Goal: Task Accomplishment & Management: Complete application form

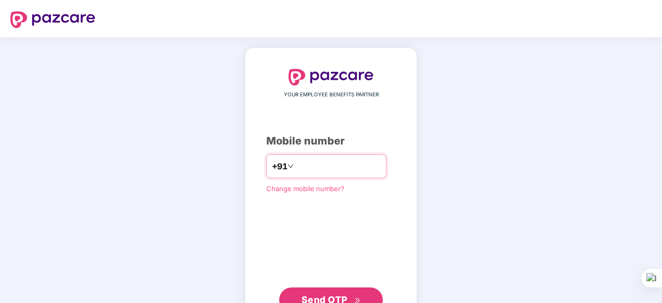
type input "*"
type input "**********"
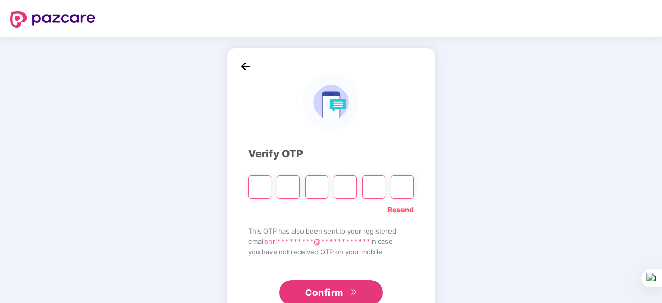
click at [364, 193] on input "Digit 5" at bounding box center [373, 187] width 23 height 24
click at [264, 195] on input "Please enter verification code. Digit 1" at bounding box center [259, 187] width 23 height 24
type input "*"
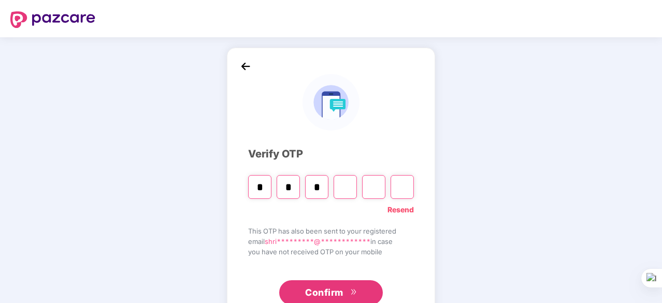
type input "*"
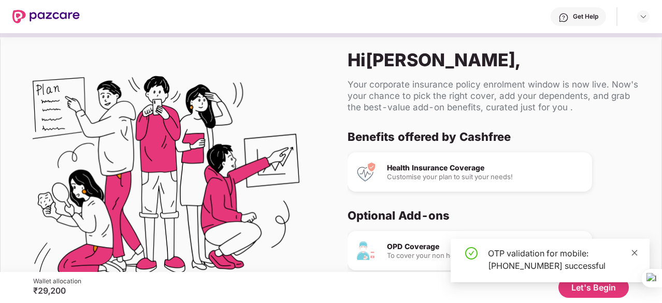
click at [635, 252] on icon "close" at bounding box center [635, 253] width 6 height 6
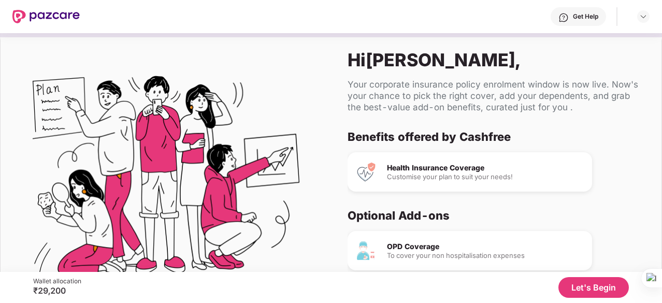
scroll to position [97, 0]
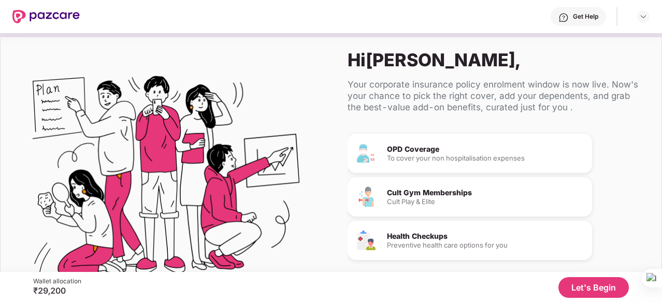
click at [576, 288] on button "Let's Begin" at bounding box center [594, 287] width 70 height 21
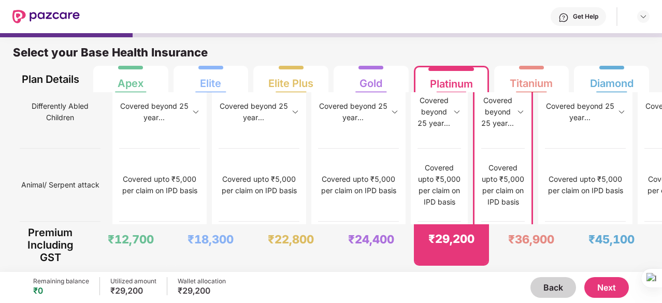
scroll to position [5, 0]
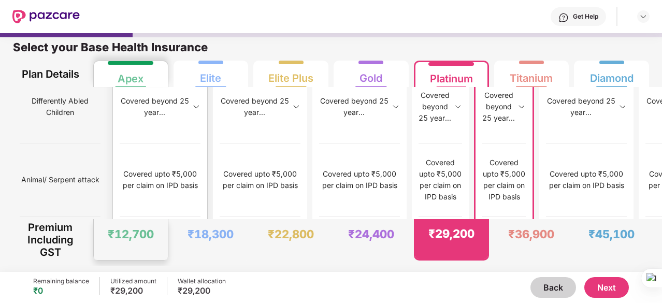
click at [130, 221] on div "₹12,700" at bounding box center [131, 239] width 74 height 41
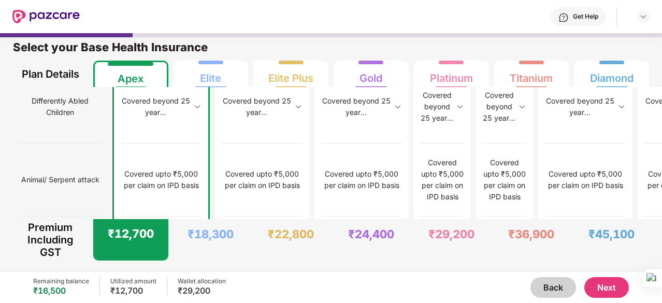
click at [125, 286] on div "₹12,700" at bounding box center [133, 291] width 46 height 10
click at [179, 283] on div "Wallet allocation" at bounding box center [202, 281] width 48 height 8
click at [552, 284] on button "Back" at bounding box center [554, 287] width 46 height 21
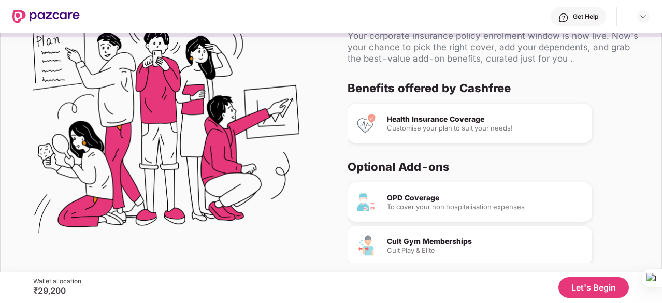
scroll to position [49, 0]
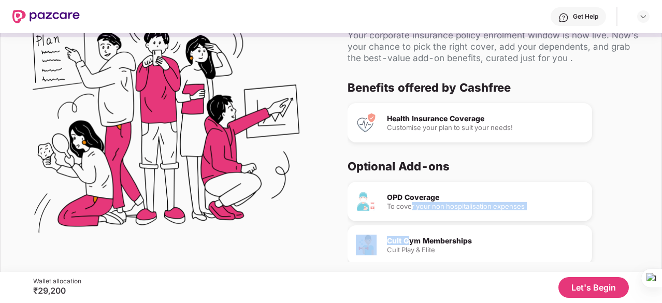
drag, startPoint x: 407, startPoint y: 224, endPoint x: 411, endPoint y: 205, distance: 19.6
click at [411, 205] on div "OPD Coverage To cover your non hospitalisation expenses Cult Gym Memberships Cu…" at bounding box center [492, 263] width 289 height 162
click at [411, 205] on div "To cover your non hospitalisation expenses" at bounding box center [485, 206] width 197 height 7
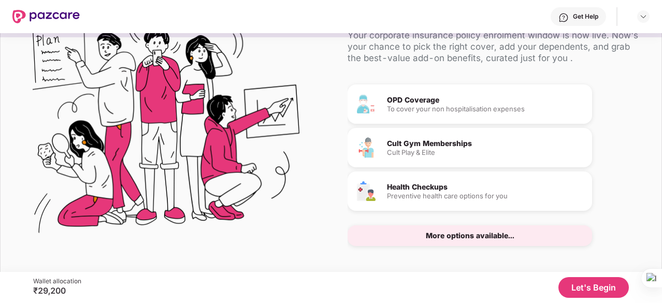
click at [425, 236] on div "More options available..." at bounding box center [470, 235] width 245 height 21
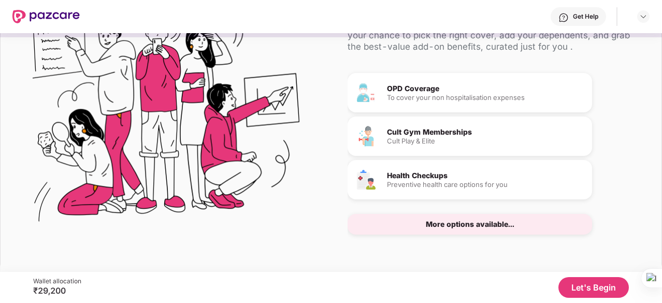
click at [566, 282] on button "Let's Begin" at bounding box center [594, 287] width 70 height 21
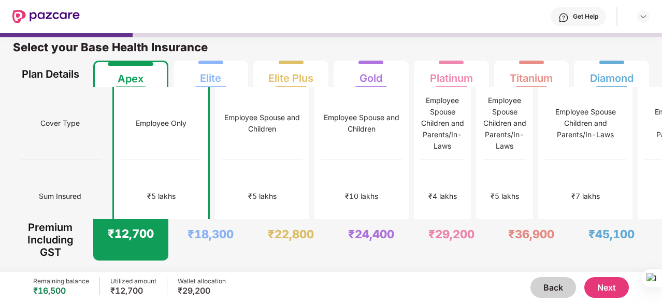
click at [611, 296] on button "Next" at bounding box center [607, 287] width 45 height 21
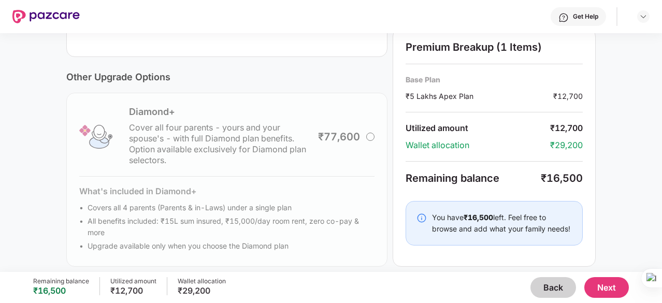
scroll to position [358, 0]
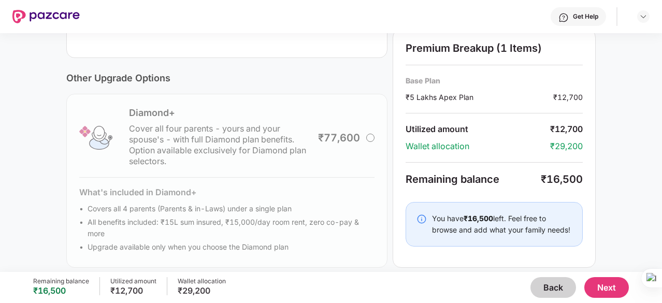
click at [620, 287] on button "Next" at bounding box center [607, 287] width 45 height 21
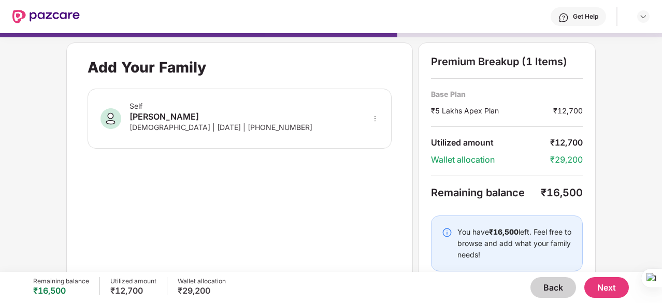
scroll to position [20, 0]
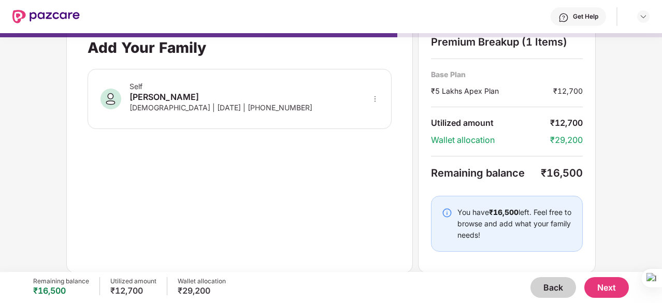
click at [559, 282] on button "Back" at bounding box center [554, 287] width 46 height 21
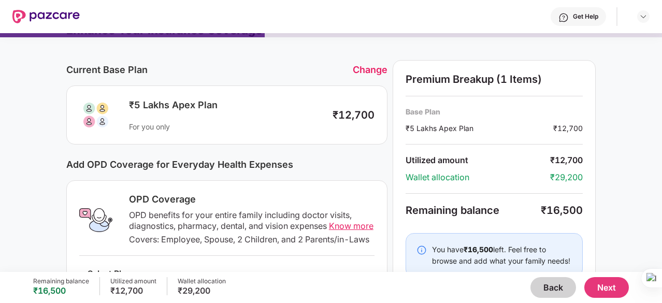
click at [559, 282] on button "Back" at bounding box center [554, 287] width 46 height 21
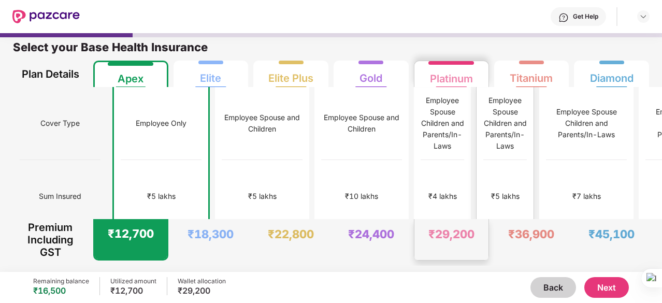
click at [483, 181] on div "₹5 lakhs" at bounding box center [505, 196] width 44 height 73
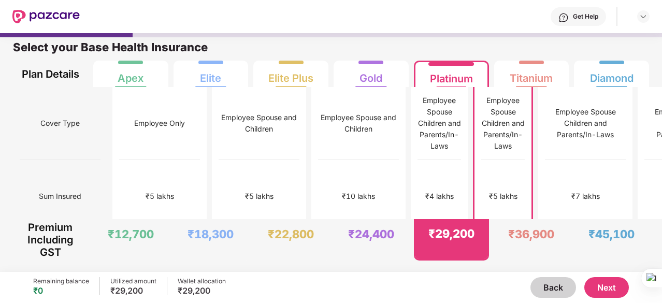
click at [590, 281] on button "Next" at bounding box center [607, 287] width 45 height 21
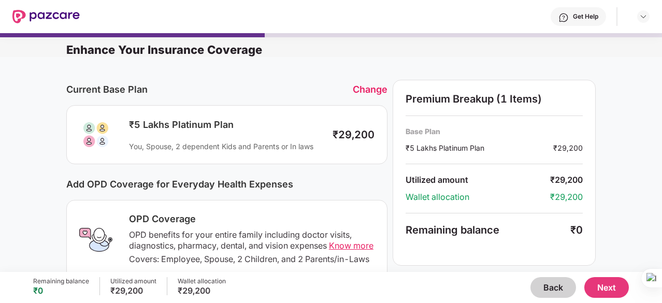
click at [608, 289] on button "Next" at bounding box center [607, 287] width 45 height 21
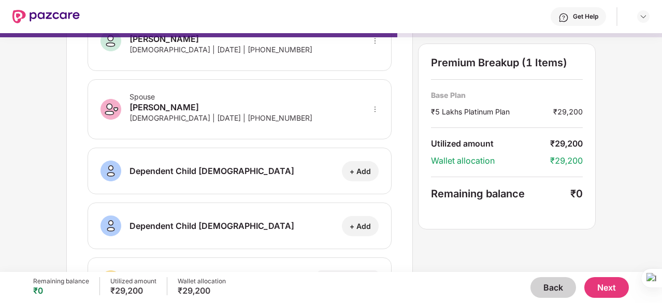
scroll to position [76, 0]
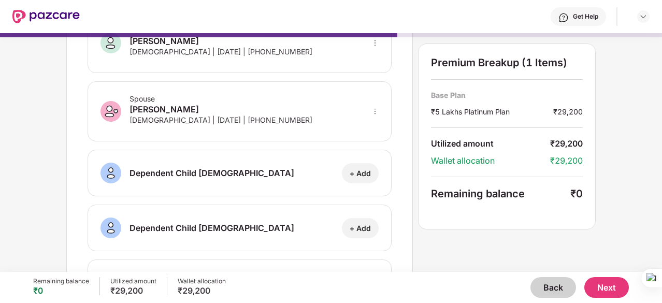
click at [374, 111] on icon "more" at bounding box center [375, 111] width 7 height 7
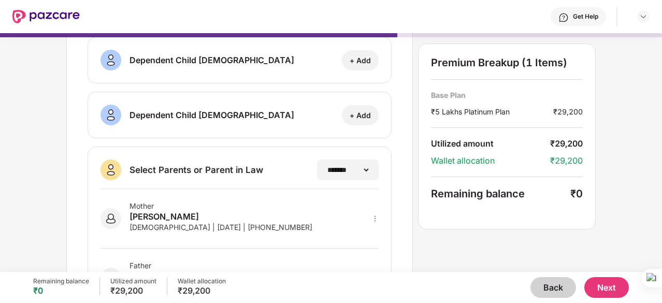
scroll to position [246, 0]
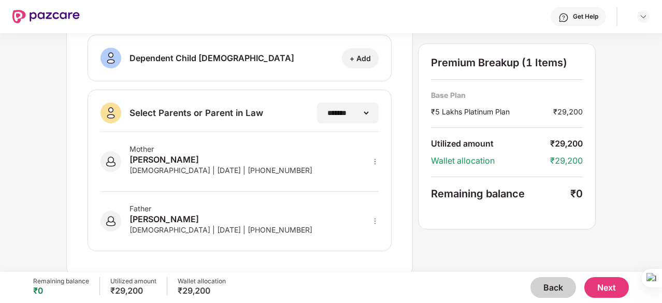
click at [605, 279] on button "Next" at bounding box center [607, 287] width 45 height 21
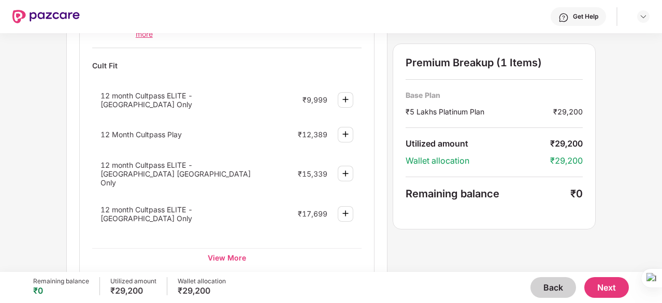
scroll to position [462, 0]
click at [608, 286] on button "Next" at bounding box center [607, 287] width 45 height 21
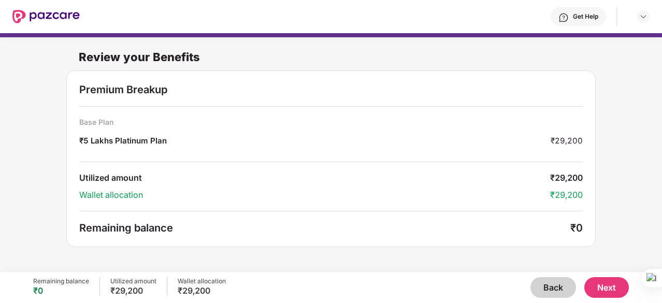
click at [611, 280] on button "Next" at bounding box center [607, 287] width 45 height 21
